Goal: Browse casually

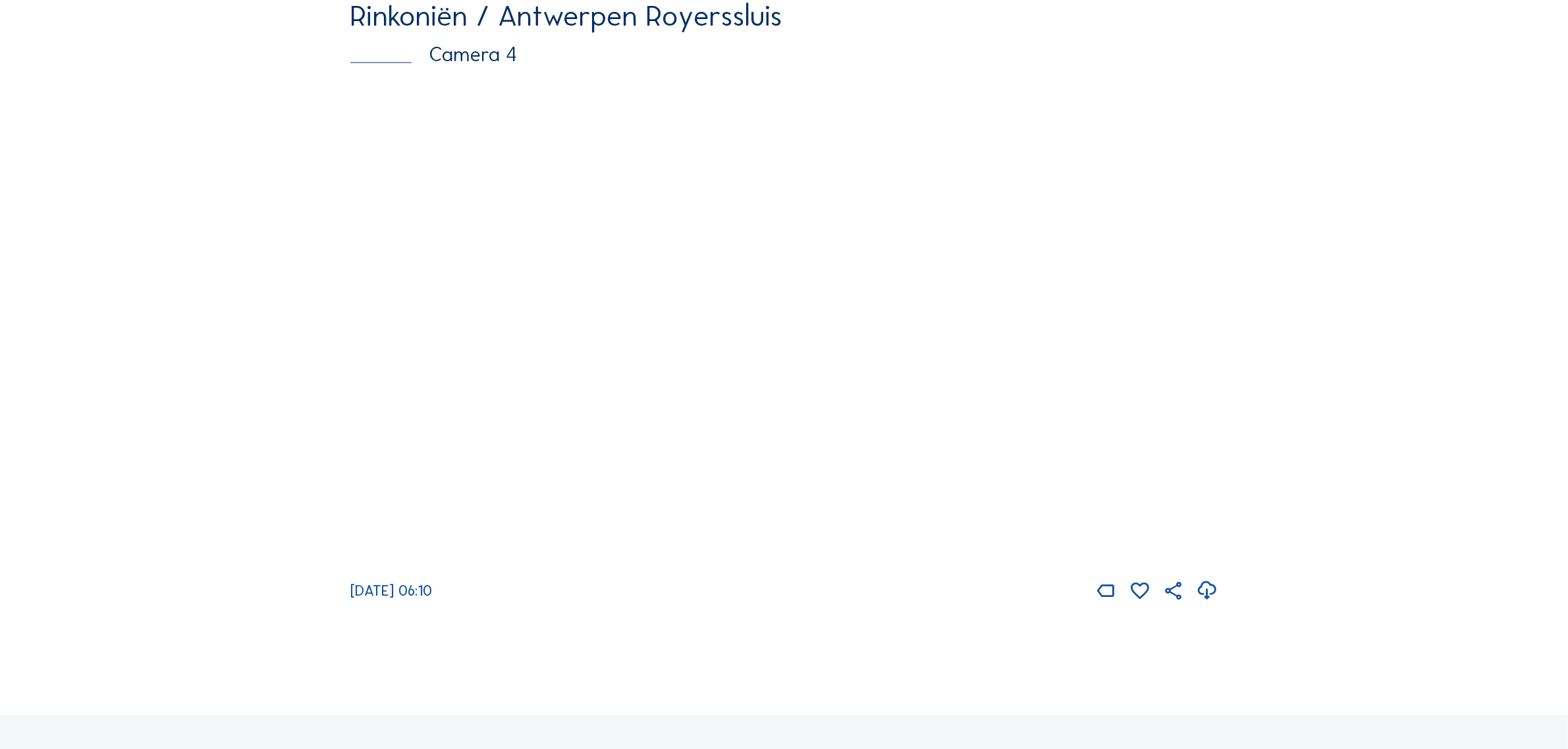
scroll to position [2798, 0]
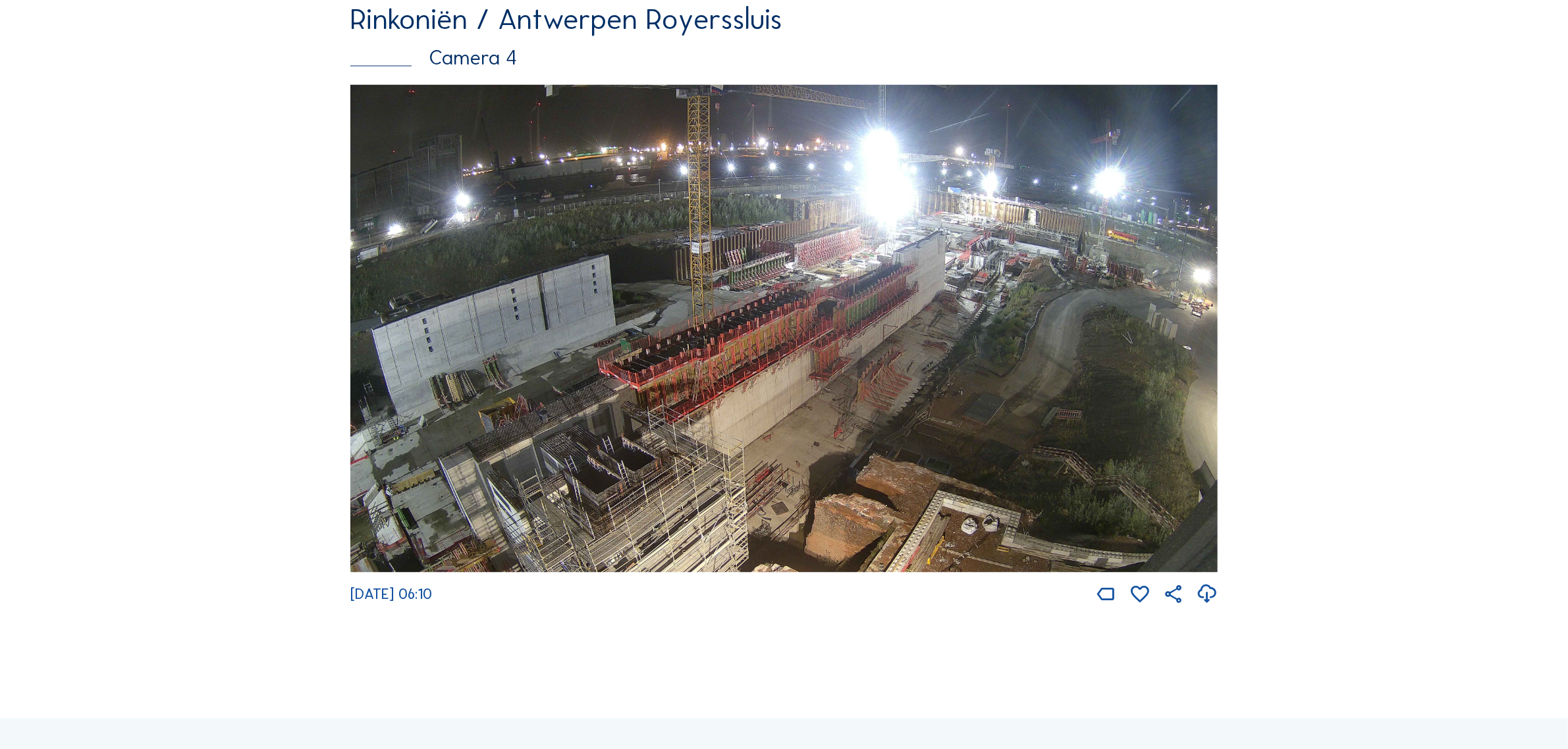
click at [719, 417] on img at bounding box center [784, 328] width 867 height 487
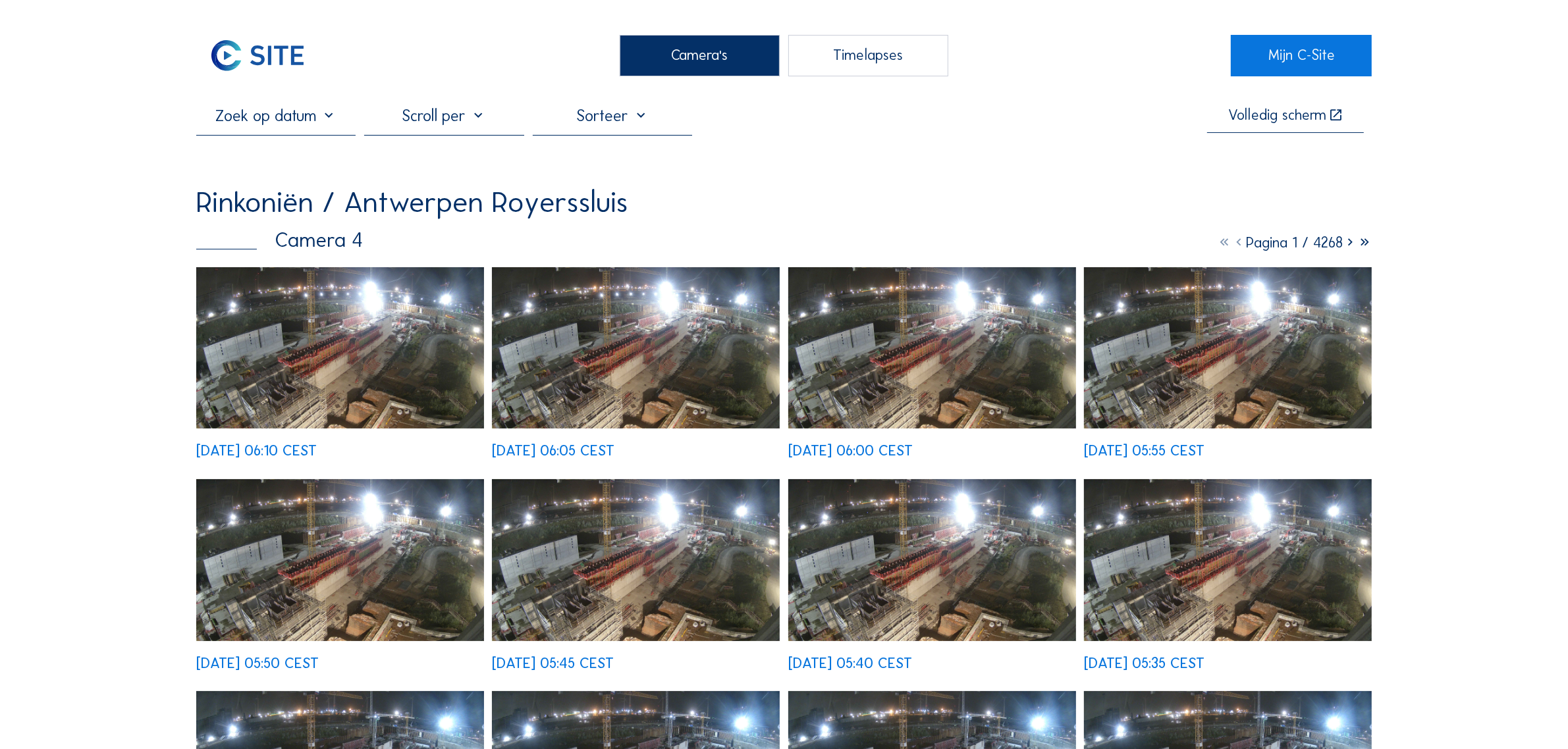
click at [343, 346] on img at bounding box center [340, 348] width 288 height 162
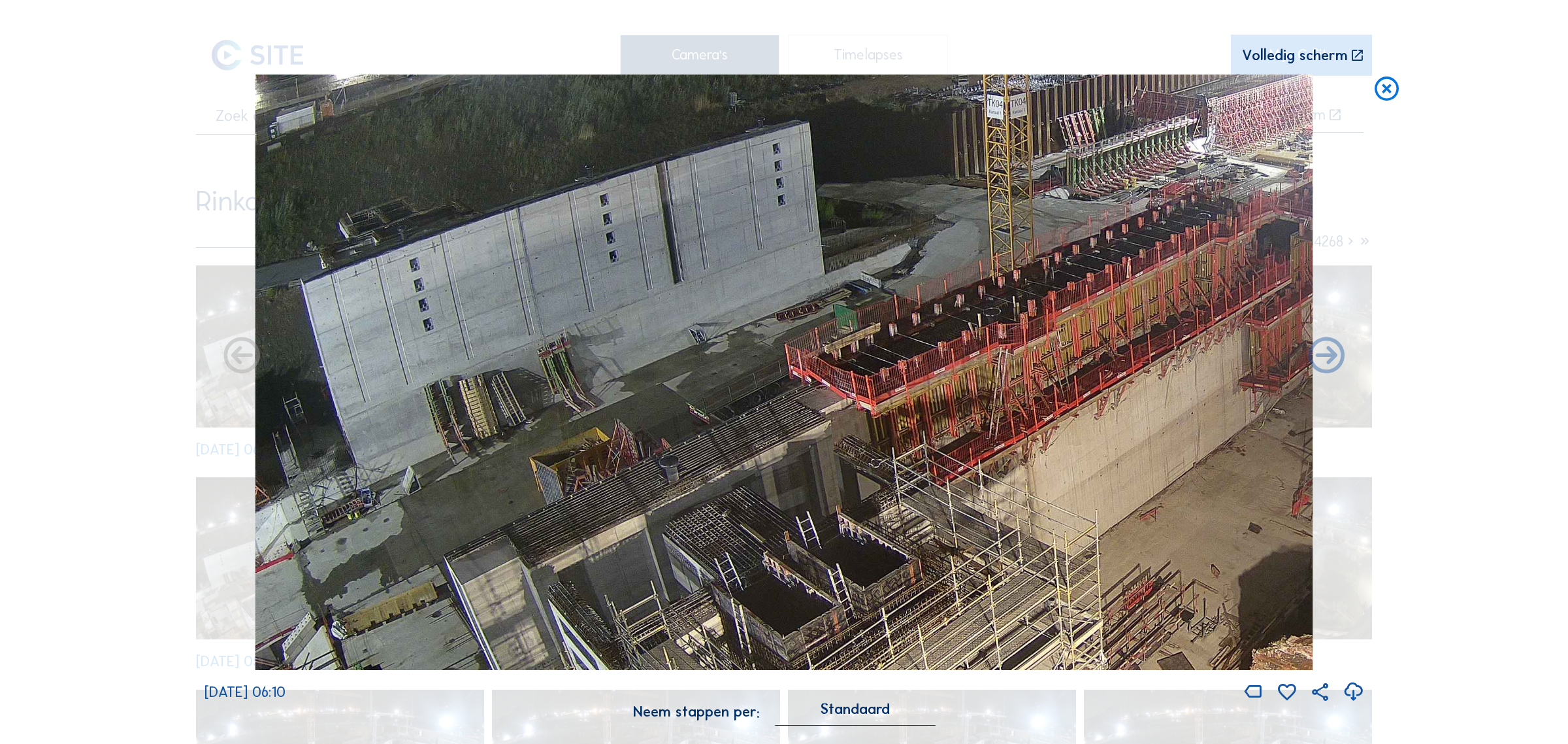
drag, startPoint x: 501, startPoint y: 469, endPoint x: 922, endPoint y: 376, distance: 431.1
click at [919, 379] on img at bounding box center [784, 372] width 1057 height 595
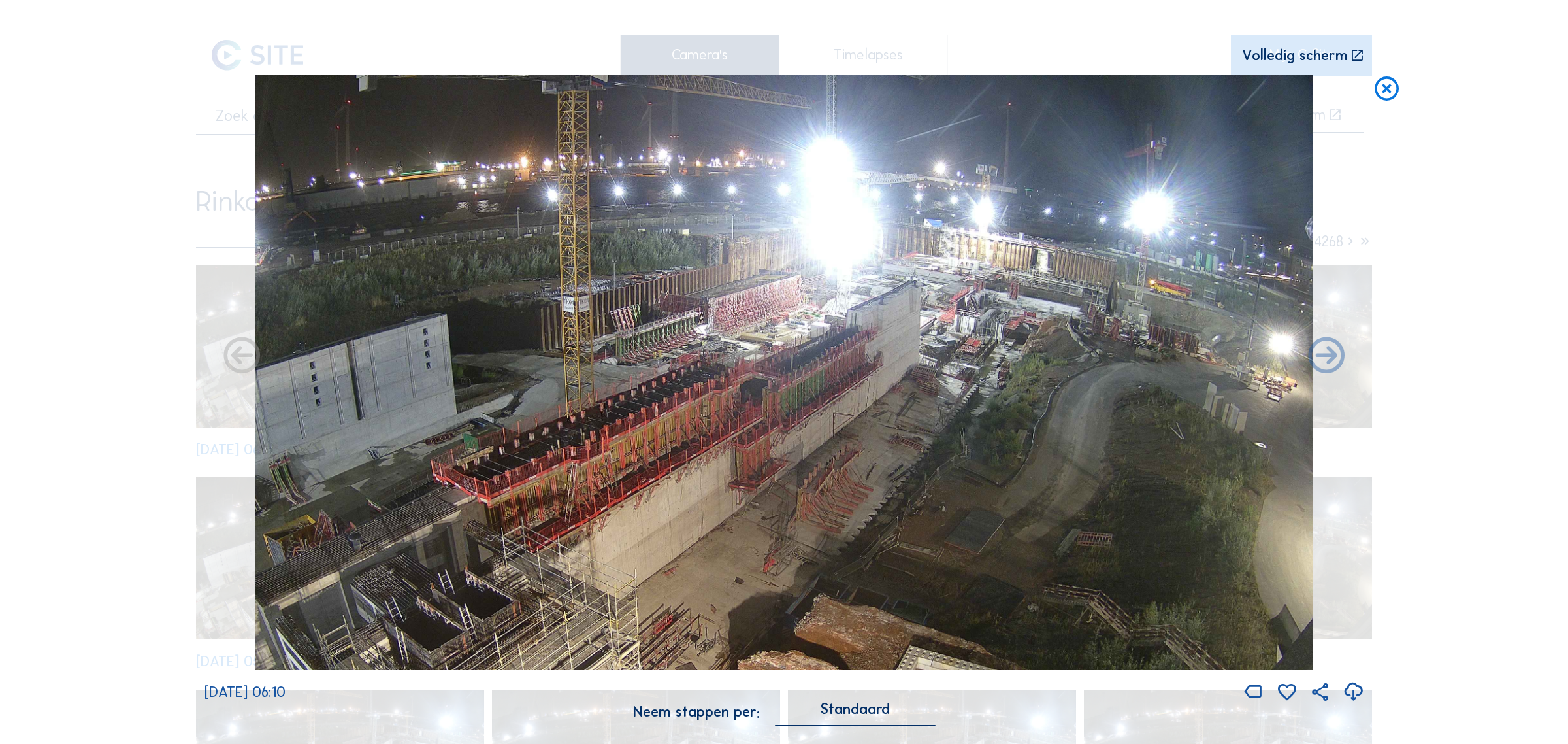
drag, startPoint x: 804, startPoint y: 346, endPoint x: 600, endPoint y: 430, distance: 220.6
click at [601, 430] on img at bounding box center [784, 372] width 1057 height 595
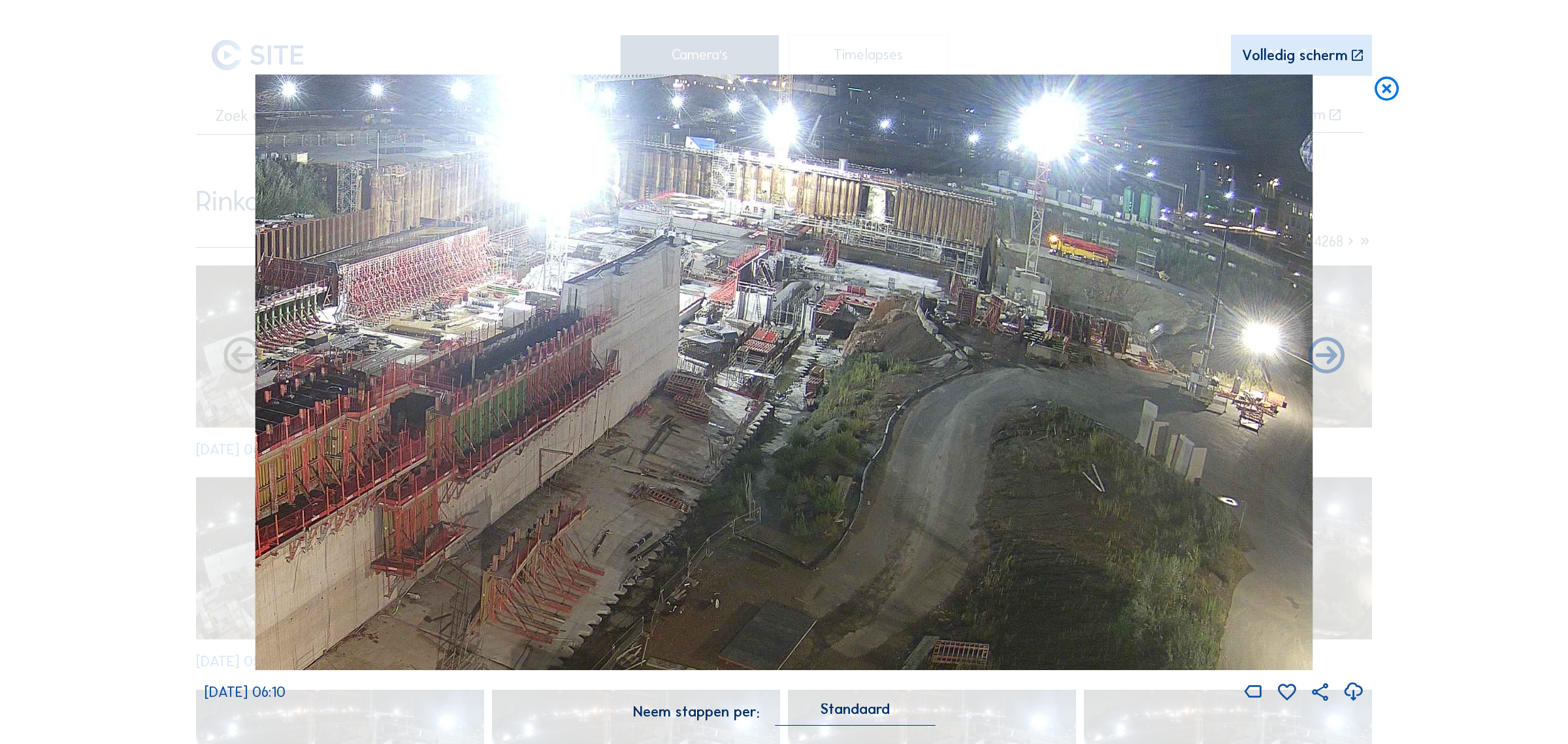
drag, startPoint x: 1078, startPoint y: 360, endPoint x: 969, endPoint y: 308, distance: 120.8
click at [978, 312] on img at bounding box center [784, 372] width 1057 height 595
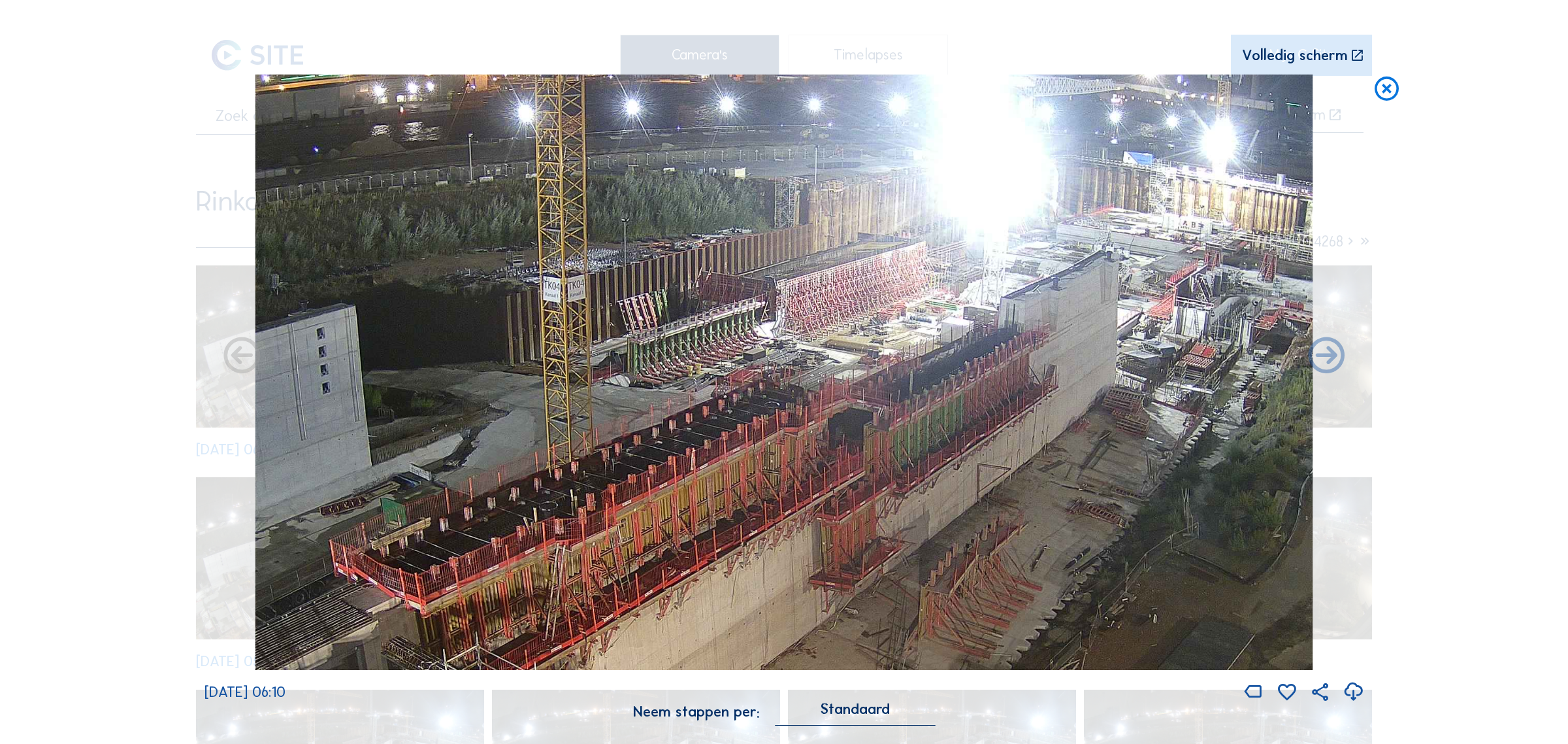
drag, startPoint x: 730, startPoint y: 406, endPoint x: 1177, endPoint y: 428, distance: 447.5
click at [1177, 428] on img at bounding box center [784, 372] width 1057 height 595
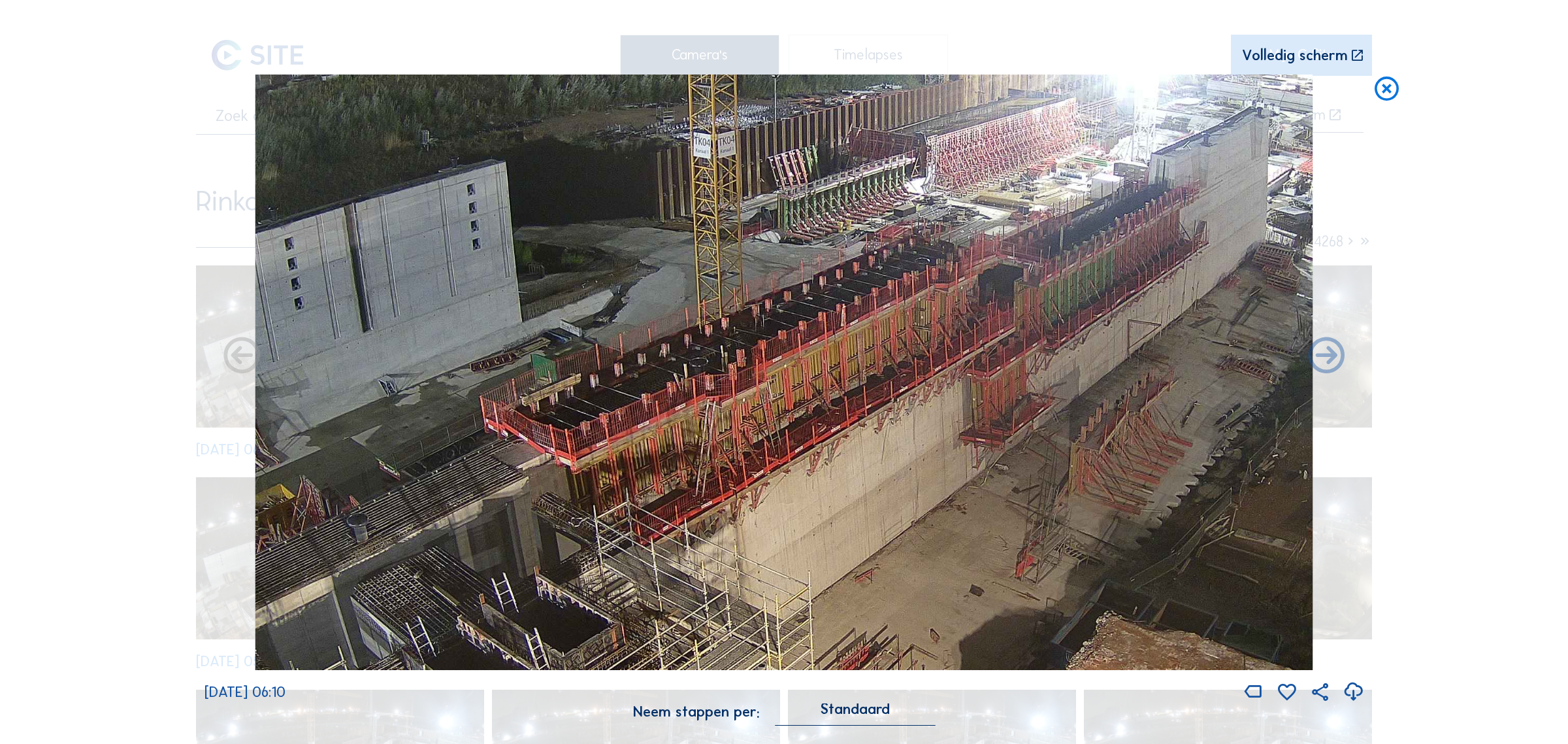
drag, startPoint x: 752, startPoint y: 512, endPoint x: 893, endPoint y: 367, distance: 202.3
click at [893, 367] on img at bounding box center [784, 372] width 1057 height 595
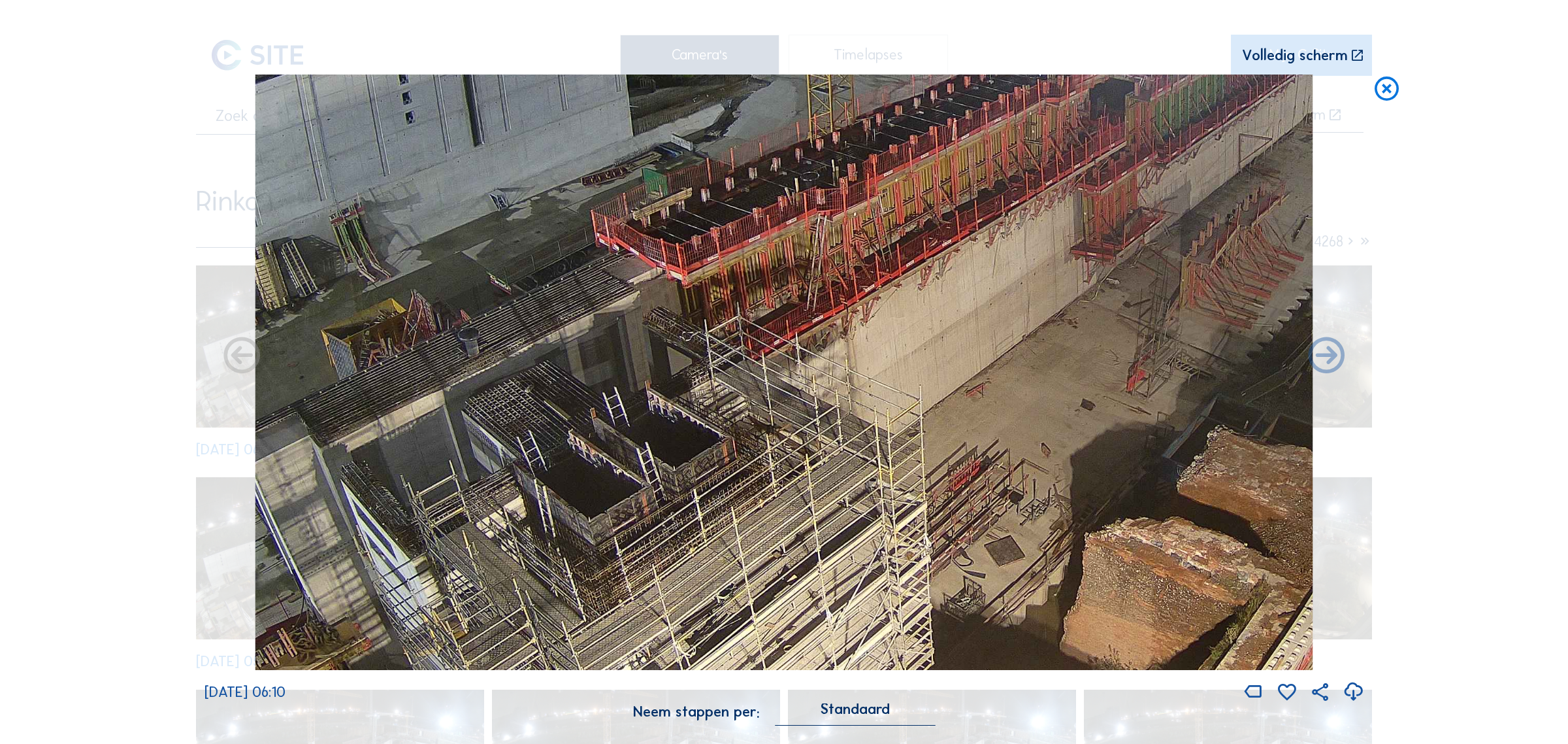
drag, startPoint x: 770, startPoint y: 527, endPoint x: 922, endPoint y: 313, distance: 262.5
click at [922, 313] on img at bounding box center [784, 372] width 1057 height 595
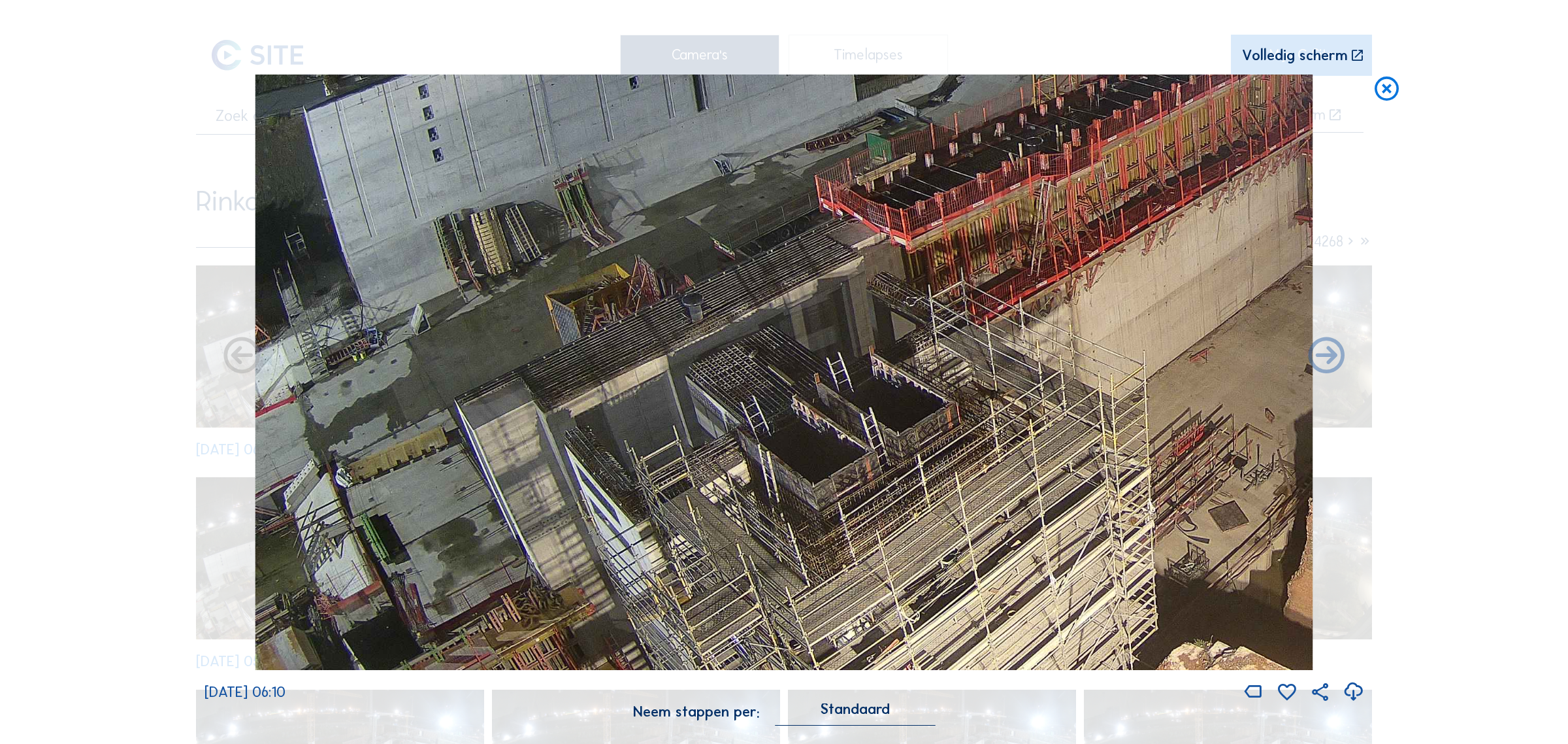
drag, startPoint x: 833, startPoint y: 412, endPoint x: 942, endPoint y: 324, distance: 140.1
click at [942, 324] on img at bounding box center [784, 372] width 1057 height 595
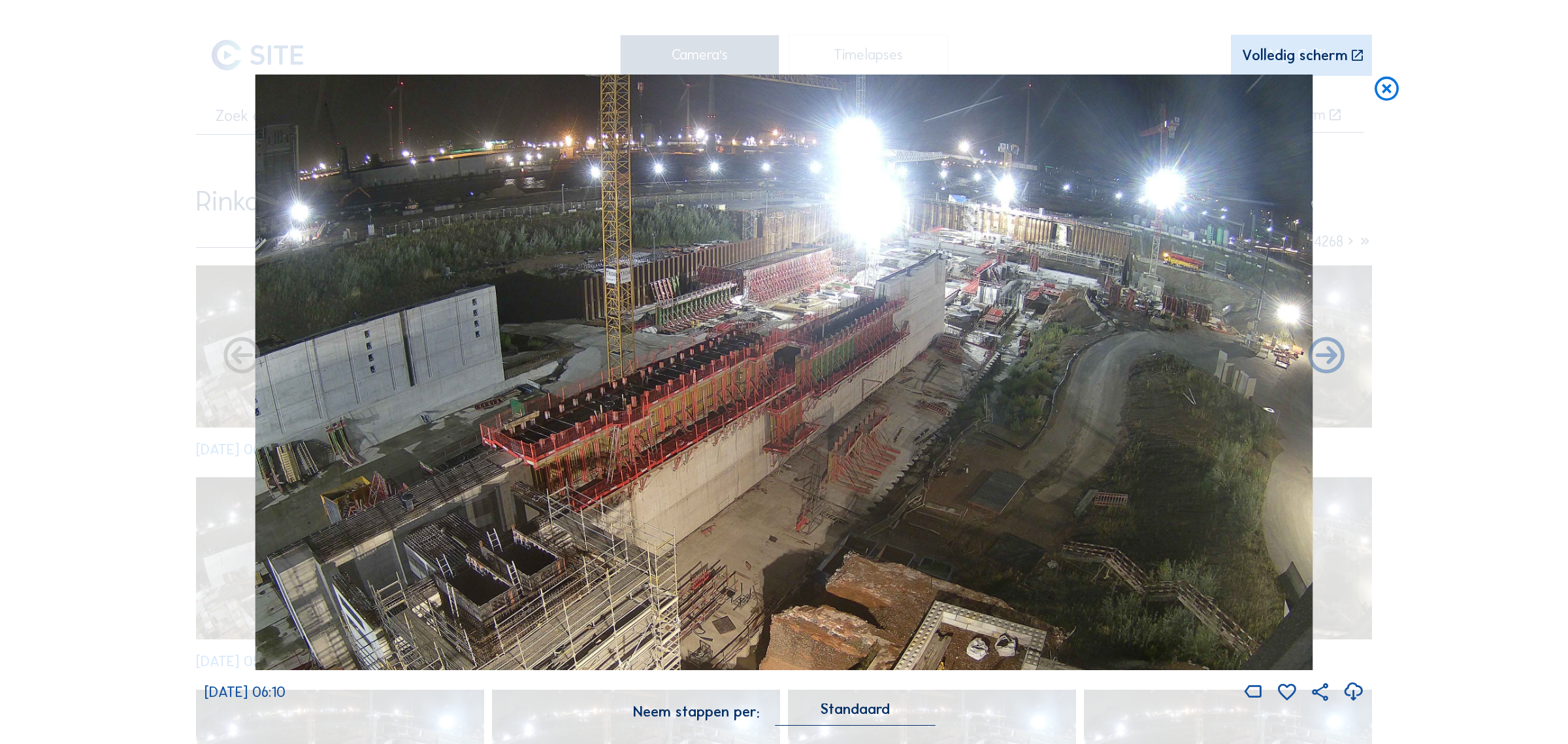
drag, startPoint x: 903, startPoint y: 334, endPoint x: 795, endPoint y: 378, distance: 116.6
click at [795, 378] on img at bounding box center [784, 372] width 1057 height 595
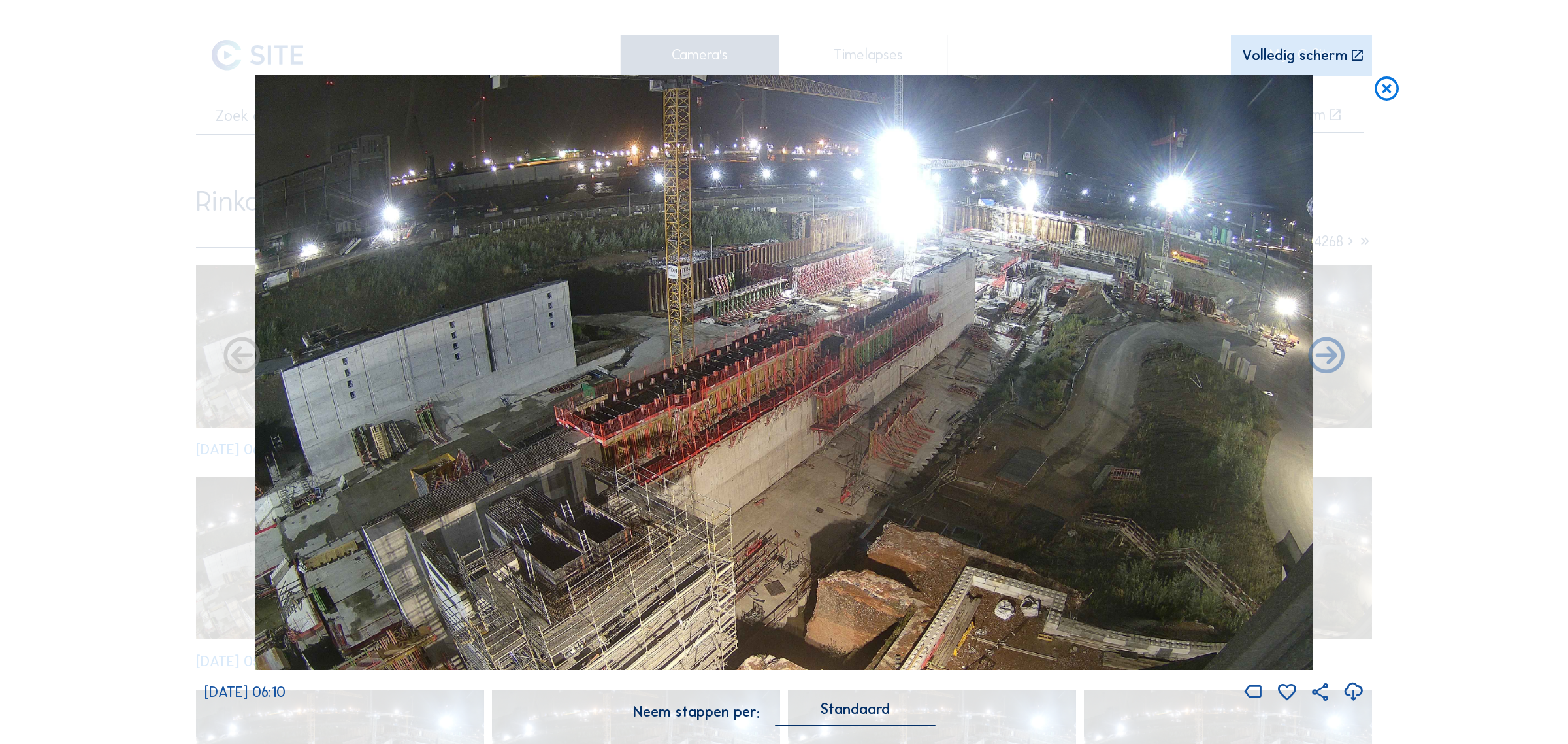
click at [797, 375] on img at bounding box center [784, 372] width 1057 height 595
